Goal: Task Accomplishment & Management: Manage account settings

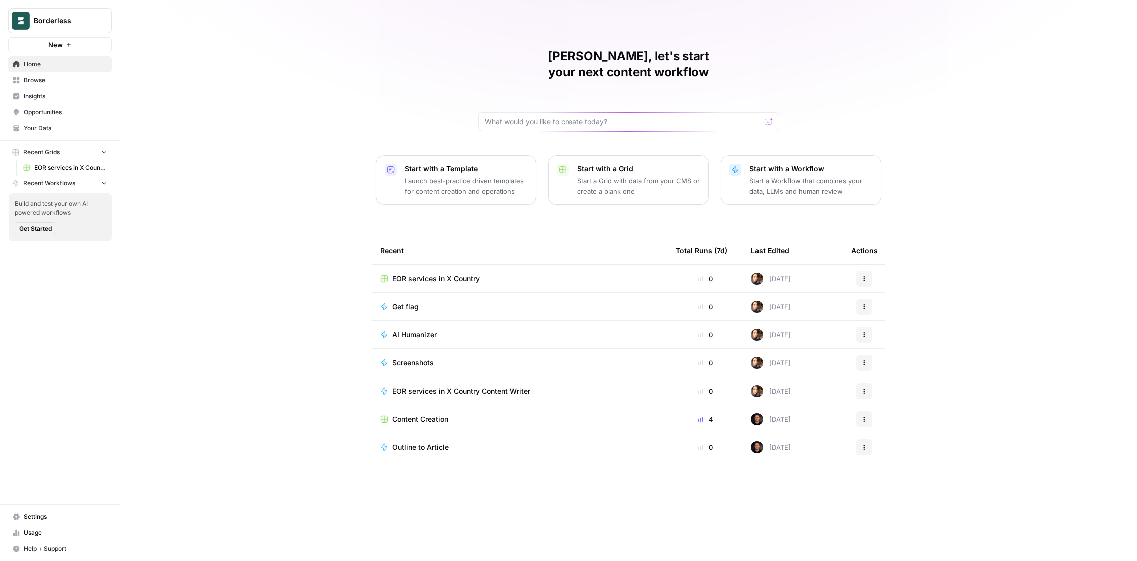
click at [37, 521] on span "Settings" at bounding box center [66, 516] width 84 height 9
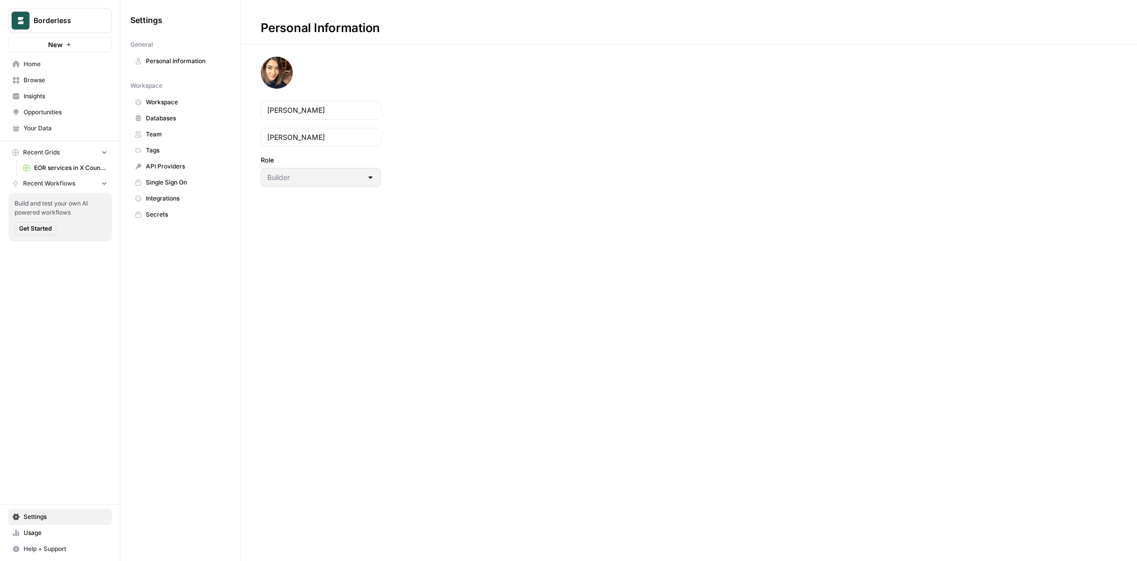
click at [45, 535] on span "Usage" at bounding box center [66, 532] width 84 height 9
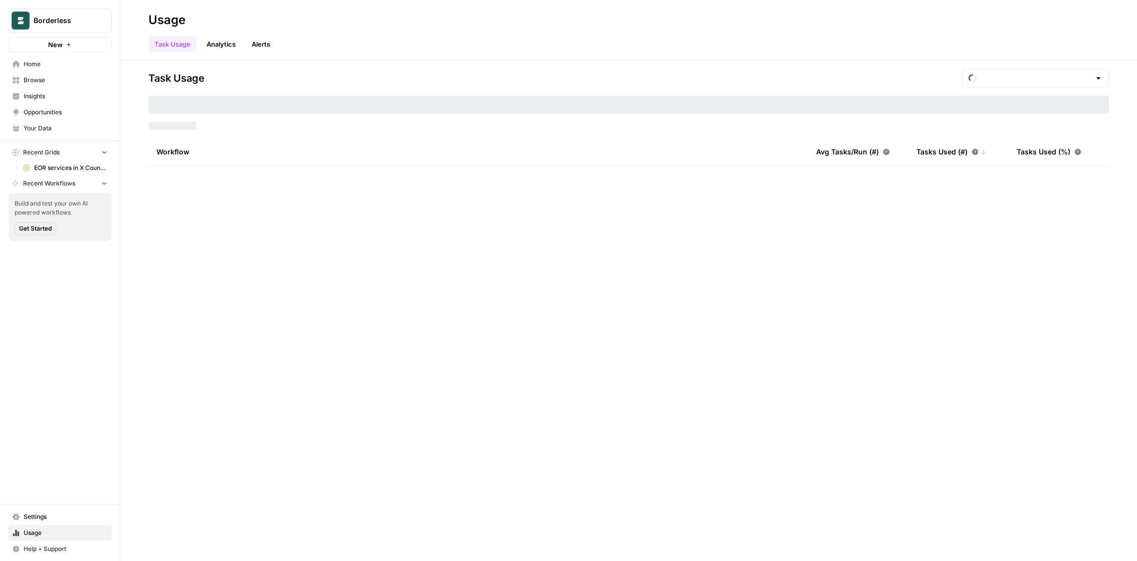
type input "September Tasks"
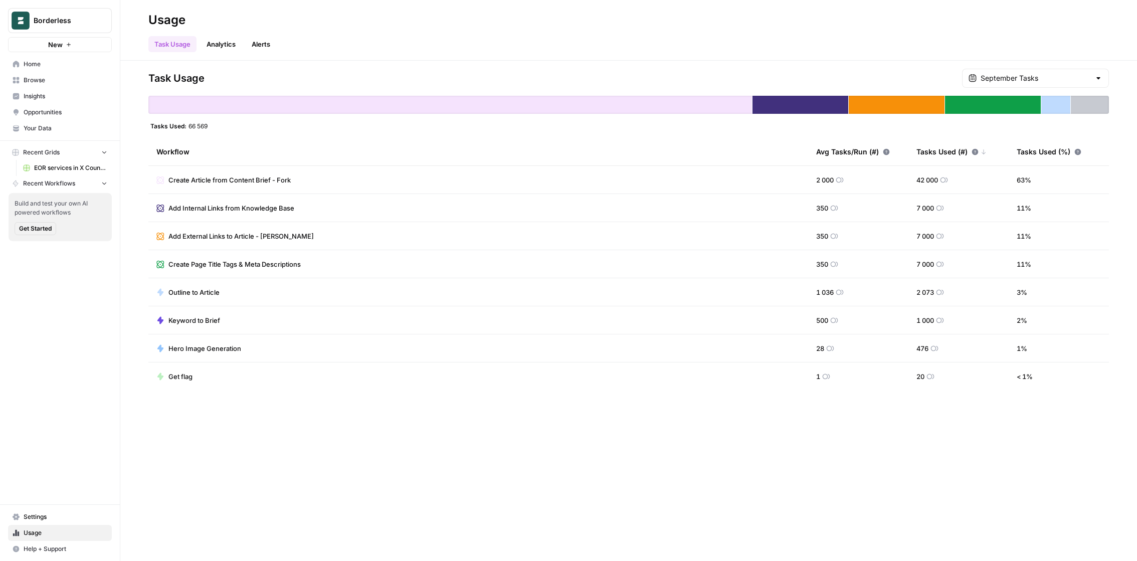
click at [28, 521] on span "Settings" at bounding box center [66, 516] width 84 height 9
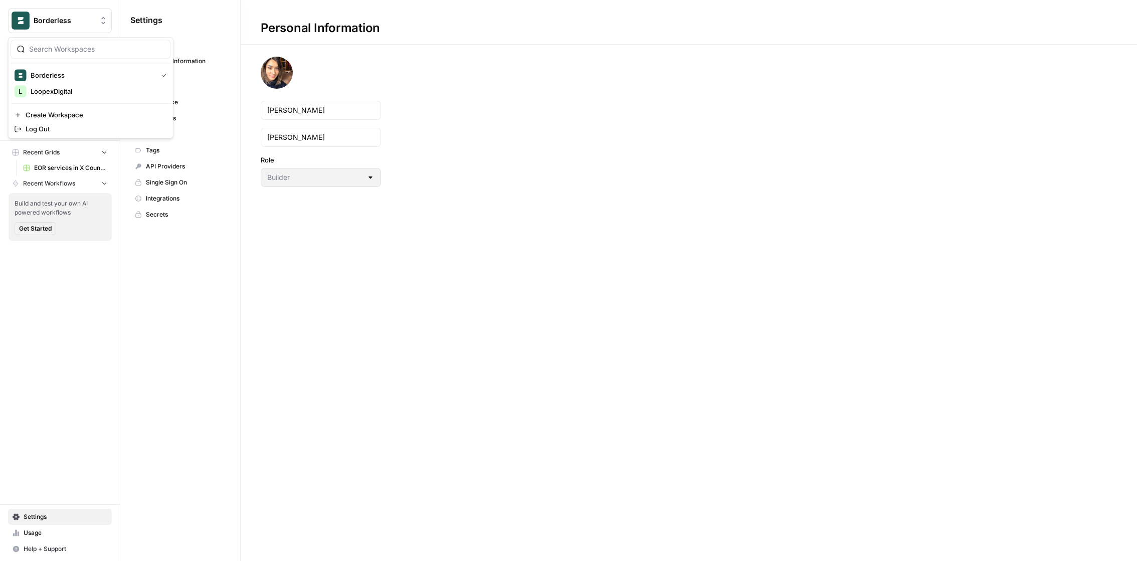
click at [65, 10] on button "Borderless" at bounding box center [60, 20] width 104 height 25
click at [49, 129] on span "Log Out" at bounding box center [94, 129] width 137 height 10
click at [81, 22] on span "Borderless" at bounding box center [64, 21] width 61 height 10
click at [79, 125] on span "Log Out" at bounding box center [94, 129] width 137 height 10
